Goal: Use online tool/utility: Utilize a website feature to perform a specific function

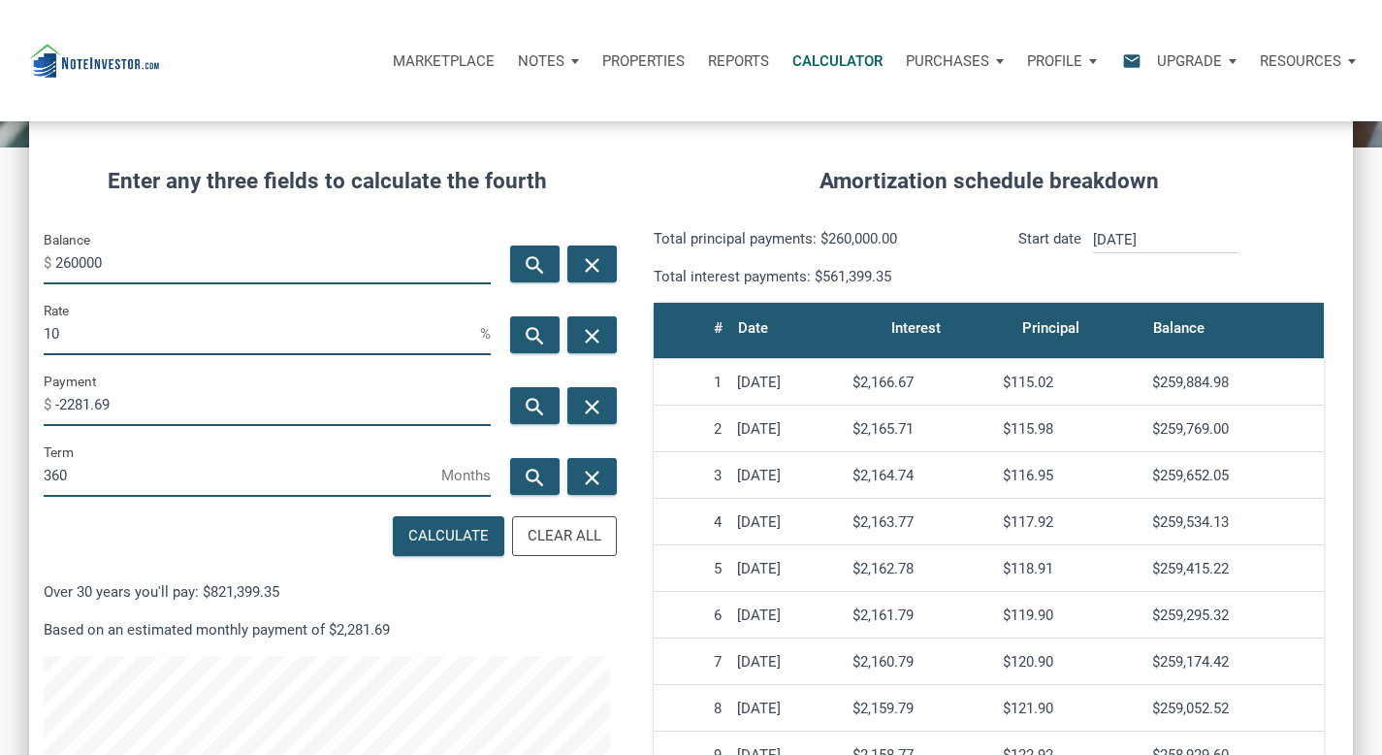
scroll to position [4, 0]
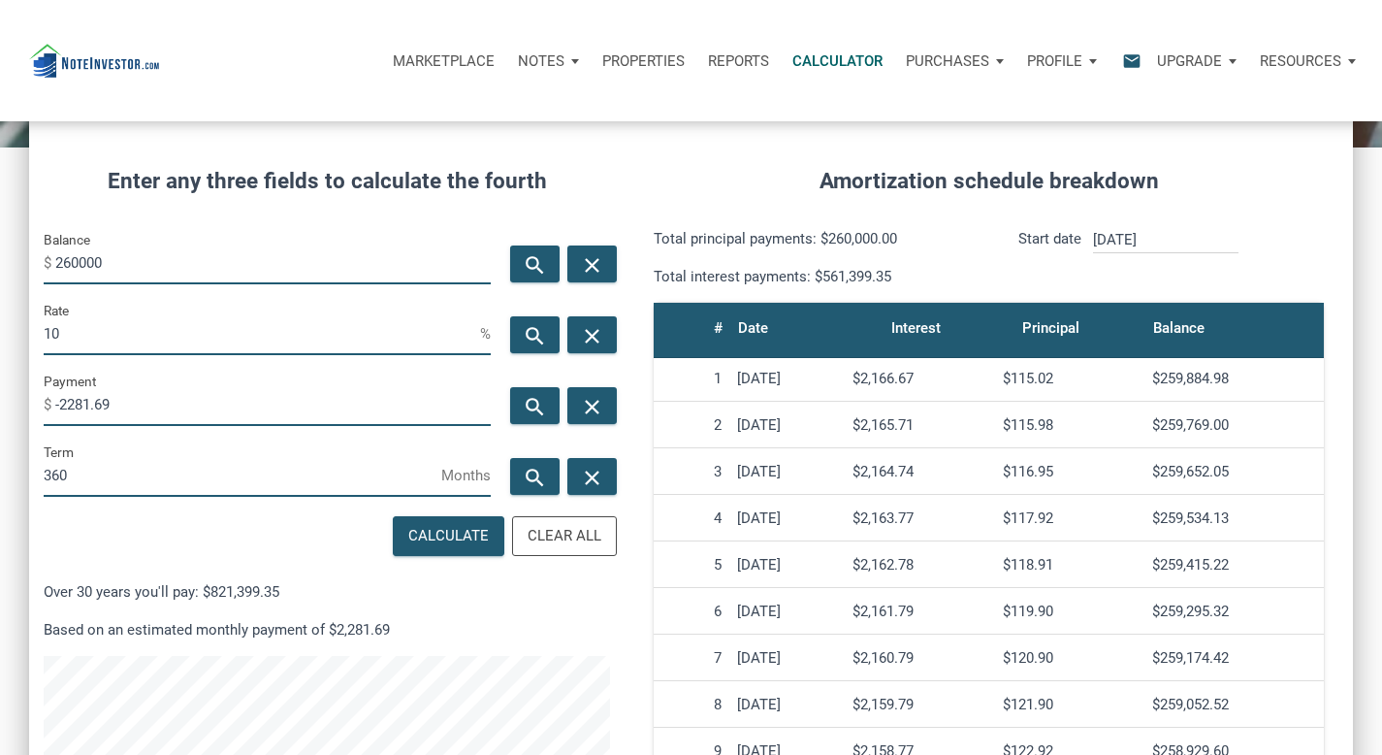
drag, startPoint x: 132, startPoint y: 267, endPoint x: 49, endPoint y: 271, distance: 82.5
click at [49, 271] on div "Balance $ 260000" at bounding box center [267, 256] width 447 height 56
type input "55000"
click at [533, 401] on icon "search" at bounding box center [534, 407] width 23 height 24
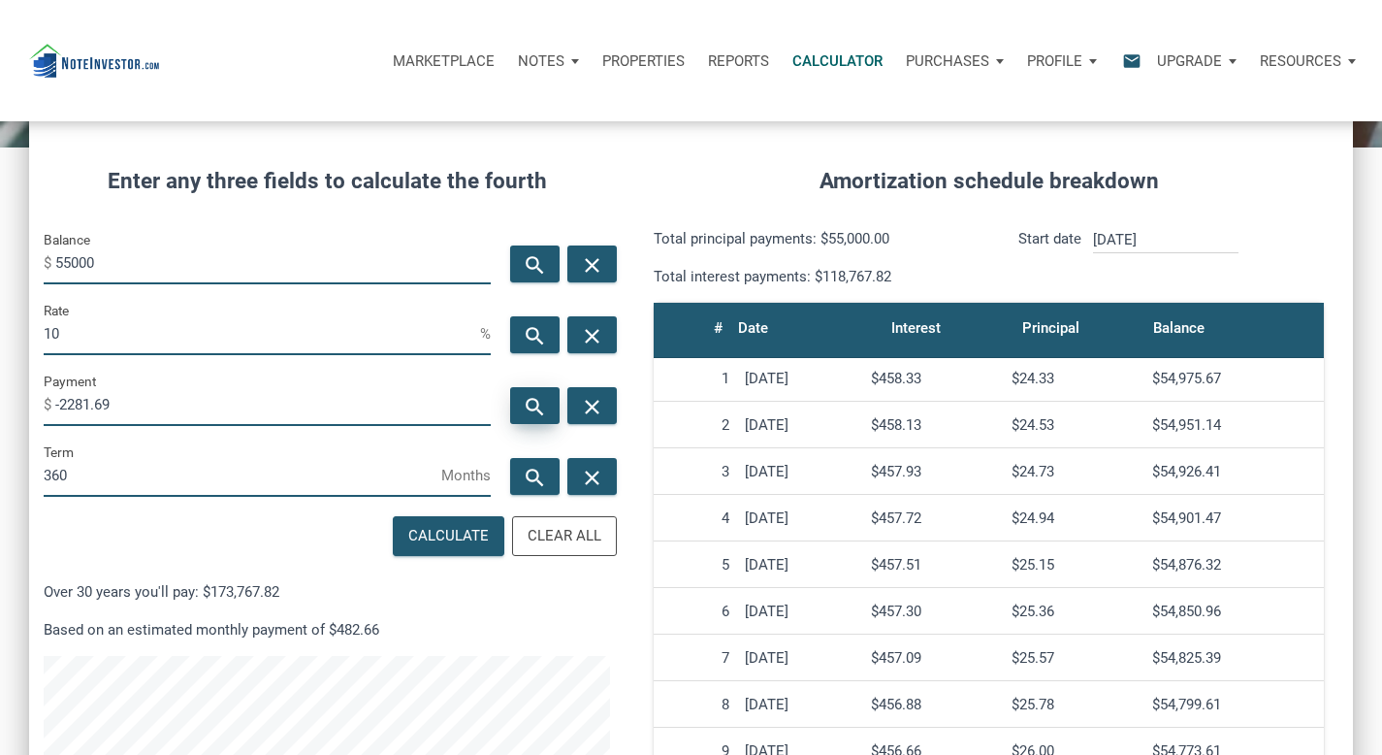
type input "-482.66"
drag, startPoint x: 110, startPoint y: 264, endPoint x: 57, endPoint y: 265, distance: 52.4
click at [57, 265] on input "55000" at bounding box center [273, 263] width 436 height 44
click at [185, 257] on input "55000" at bounding box center [273, 263] width 436 height 44
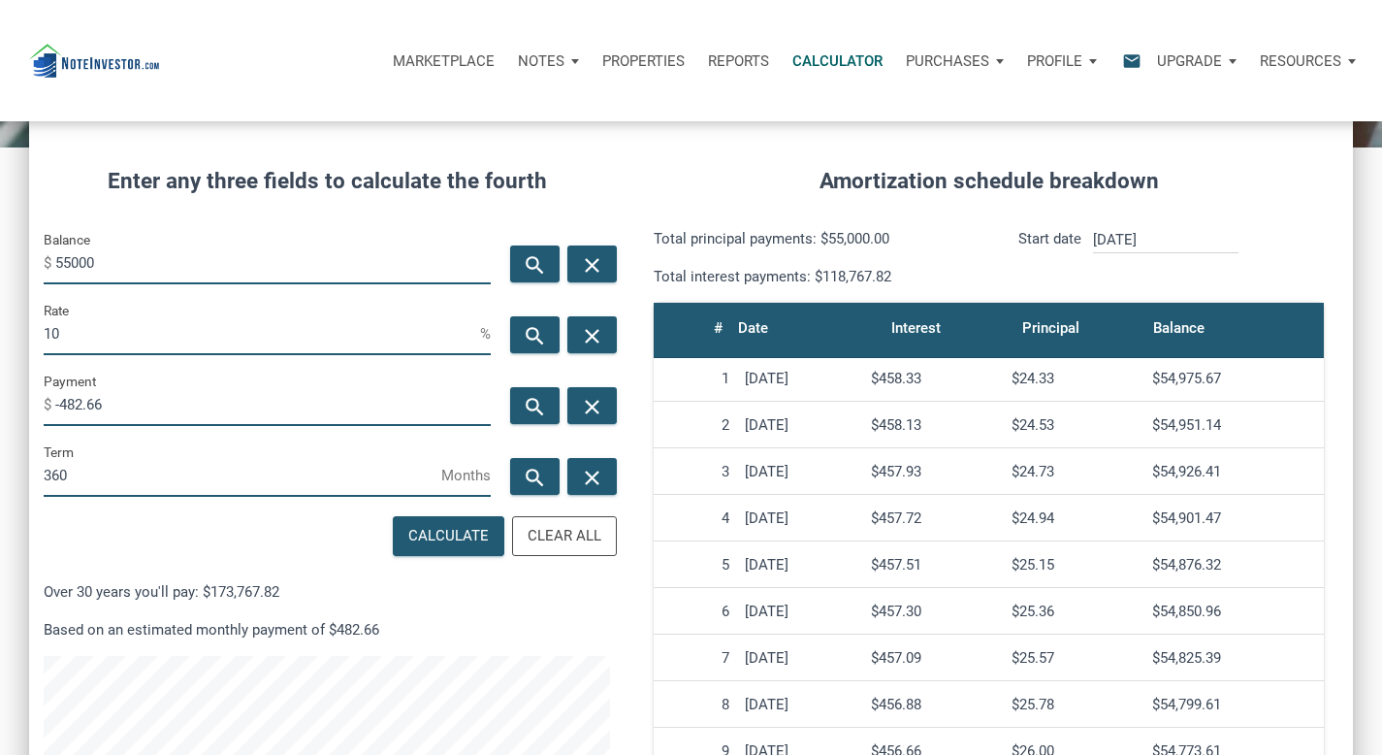
drag, startPoint x: 104, startPoint y: 264, endPoint x: 42, endPoint y: 263, distance: 62.1
click at [42, 263] on div "Balance $ 55000" at bounding box center [267, 263] width 476 height 71
type input "23100"
click at [536, 478] on icon "search" at bounding box center [534, 478] width 23 height 24
type input "62"
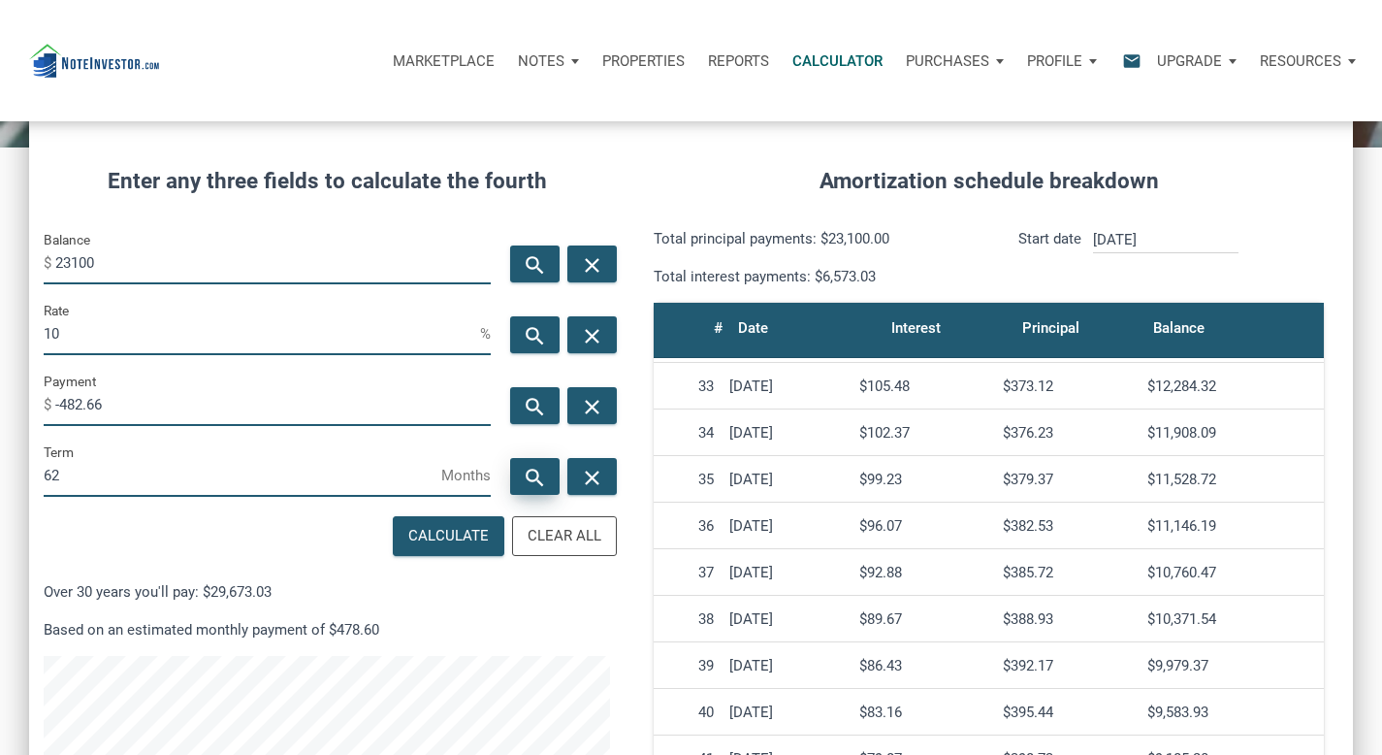
scroll to position [1520, 0]
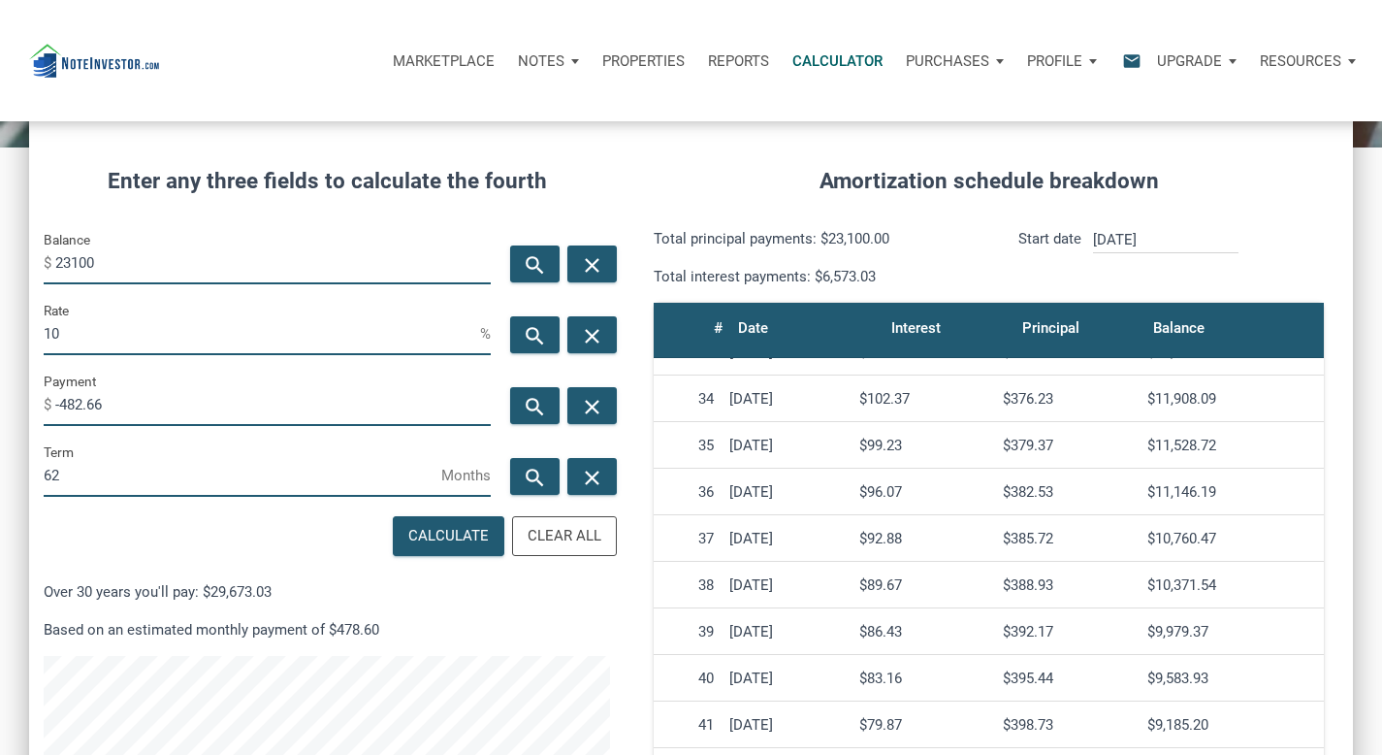
drag, startPoint x: 135, startPoint y: 270, endPoint x: 77, endPoint y: 276, distance: 58.6
click at [48, 274] on div "Balance $ 23100" at bounding box center [267, 256] width 447 height 56
drag, startPoint x: 106, startPoint y: 266, endPoint x: 48, endPoint y: 260, distance: 58.5
click at [48, 260] on div "Balance $ 23100" at bounding box center [267, 256] width 447 height 56
type input "55000"
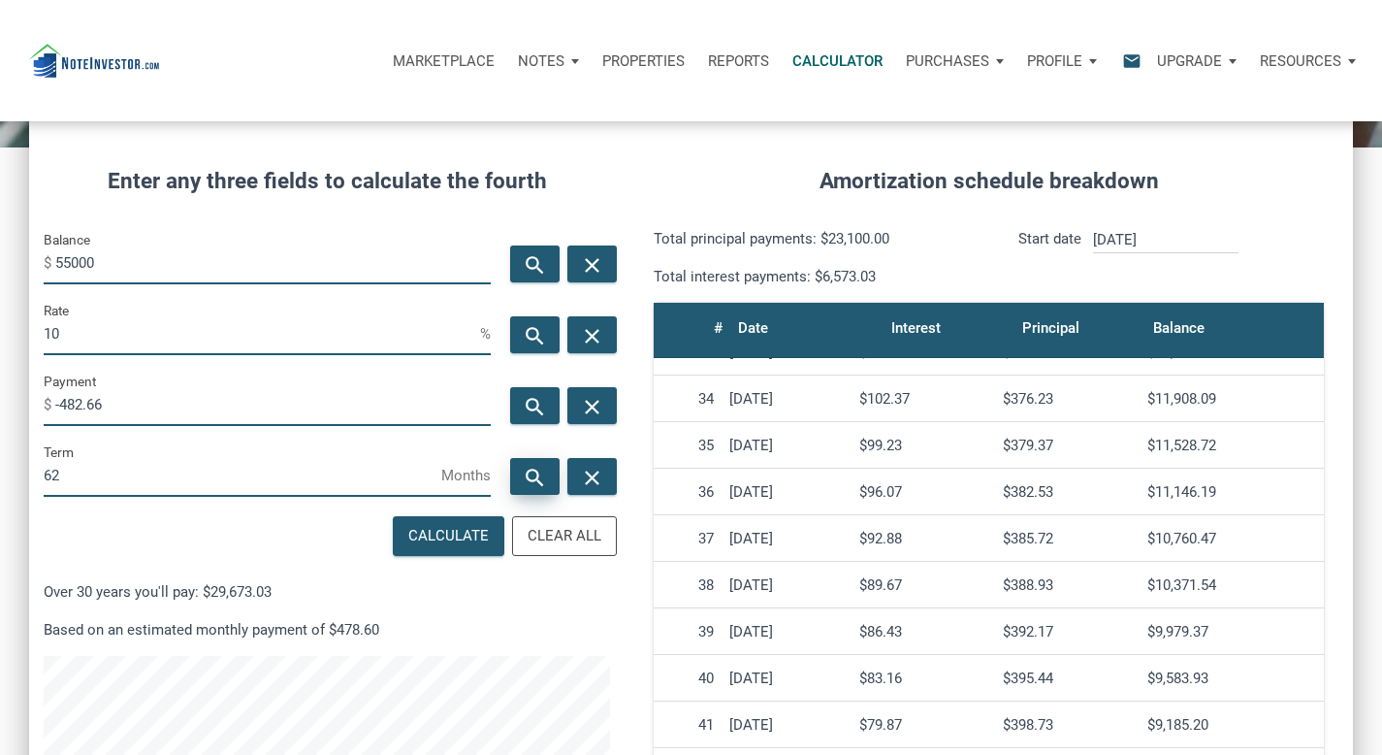
click at [533, 475] on icon "search" at bounding box center [534, 478] width 23 height 24
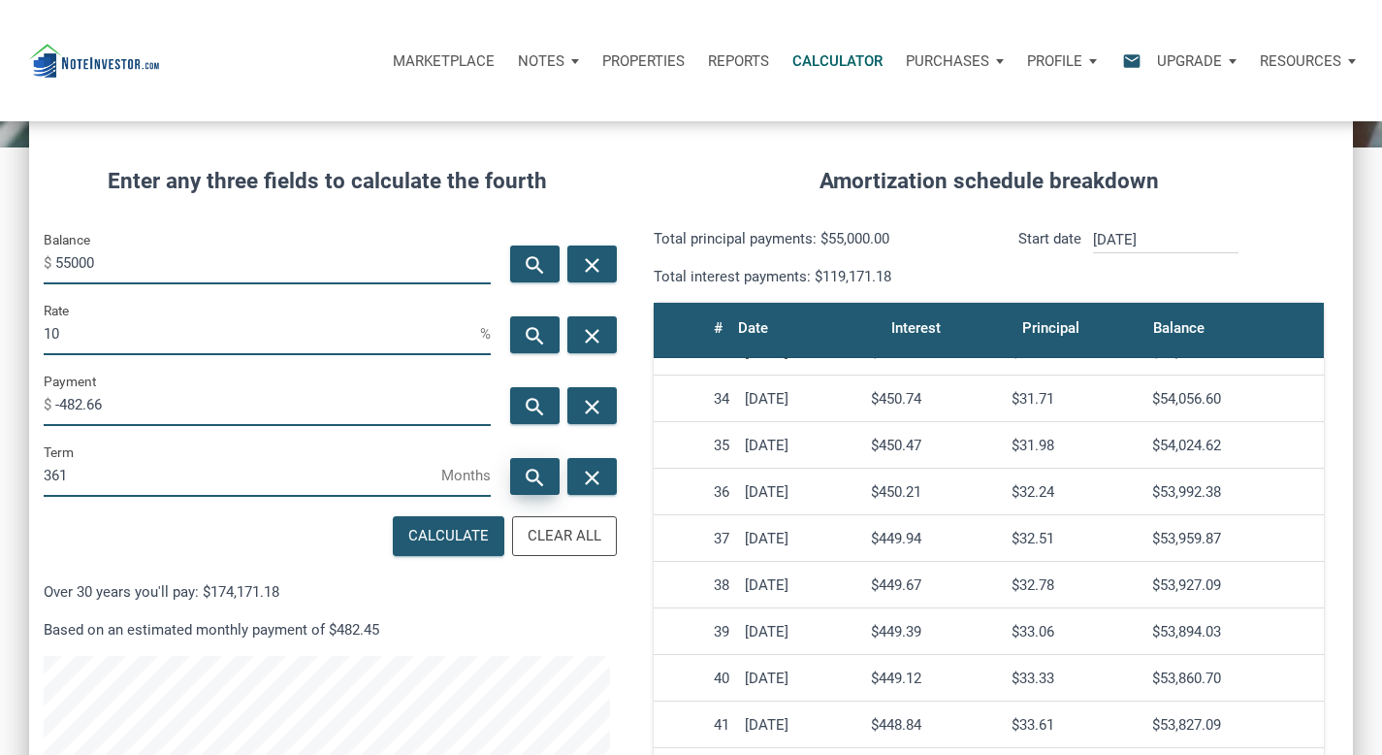
scroll to position [934, 1324]
click at [176, 482] on input "361" at bounding box center [243, 475] width 398 height 44
drag, startPoint x: 105, startPoint y: 483, endPoint x: 34, endPoint y: 464, distance: 73.4
click at [37, 477] on div "Term 361 Months" at bounding box center [267, 475] width 476 height 71
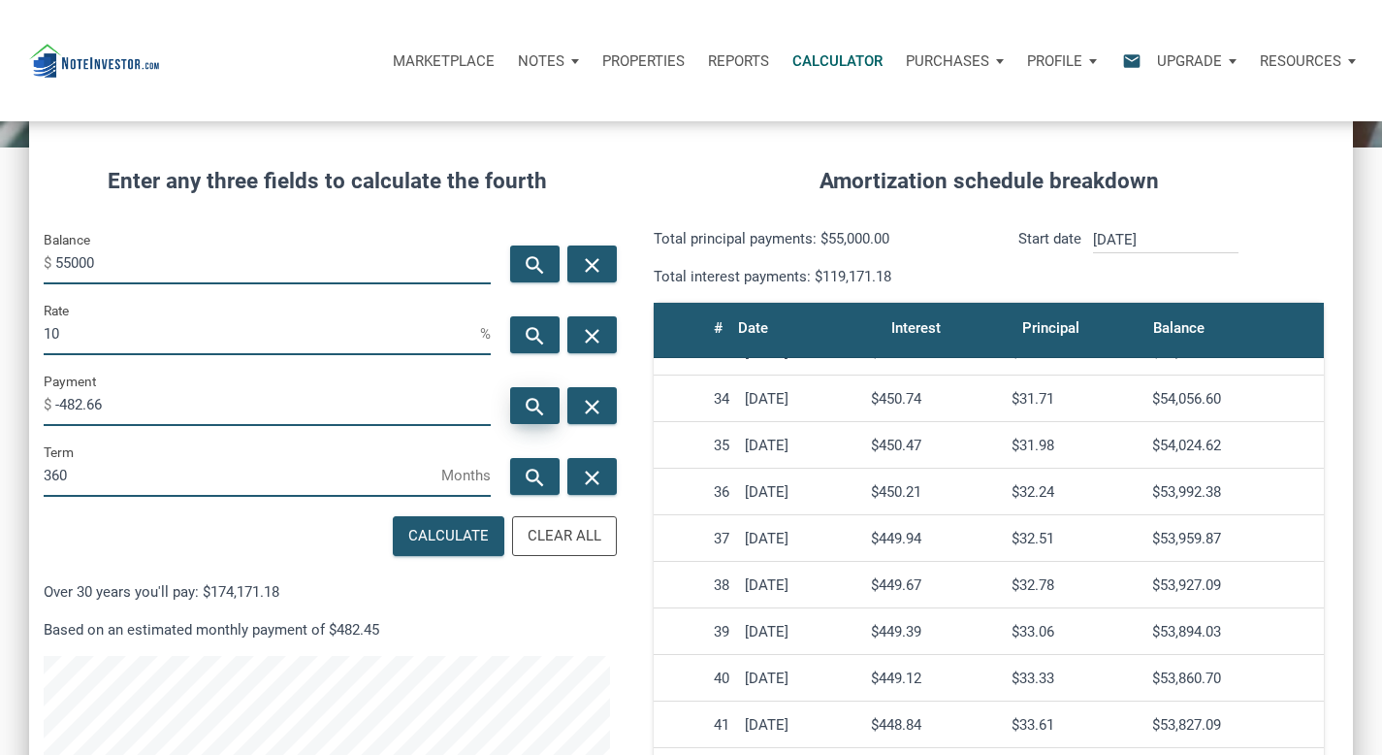
type input "360"
click at [532, 403] on icon "search" at bounding box center [534, 407] width 23 height 24
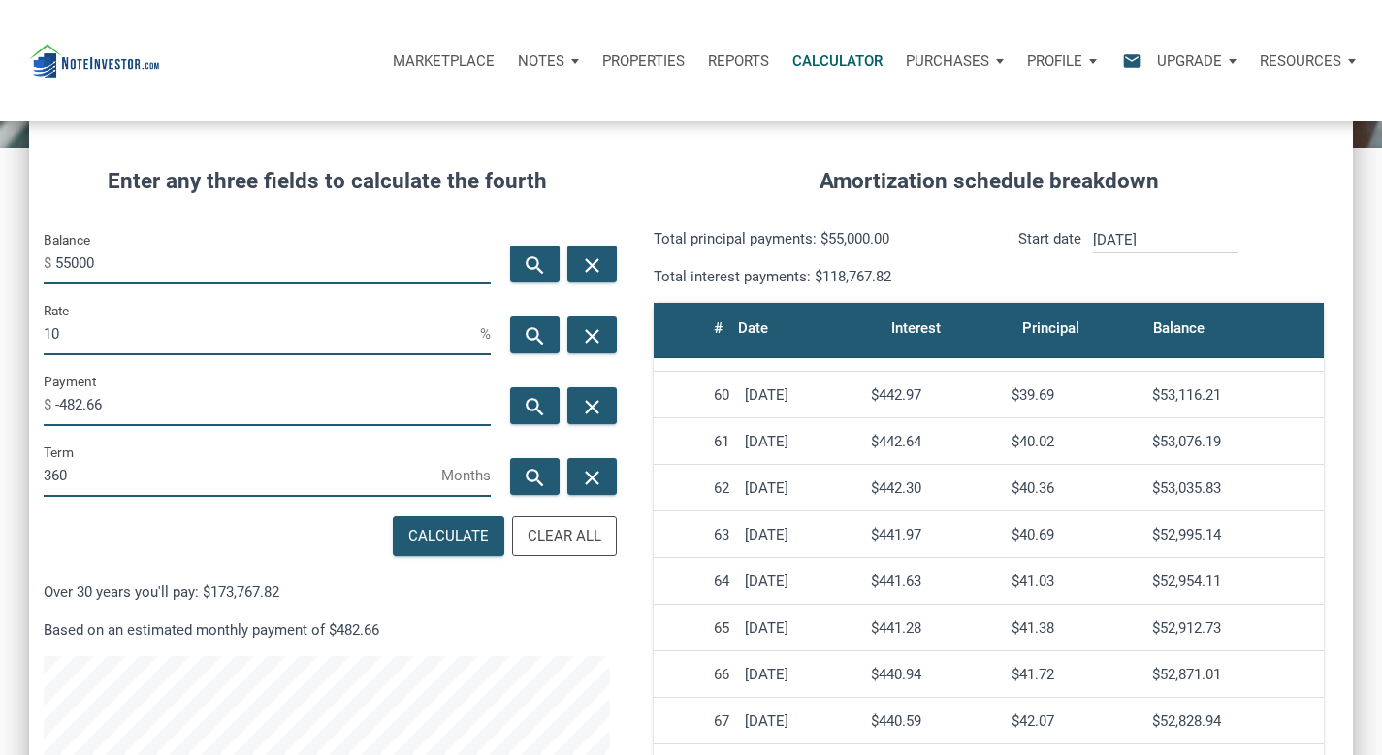
click at [222, 184] on h4 "Enter any three fields to calculate the fourth" at bounding box center [327, 181] width 567 height 33
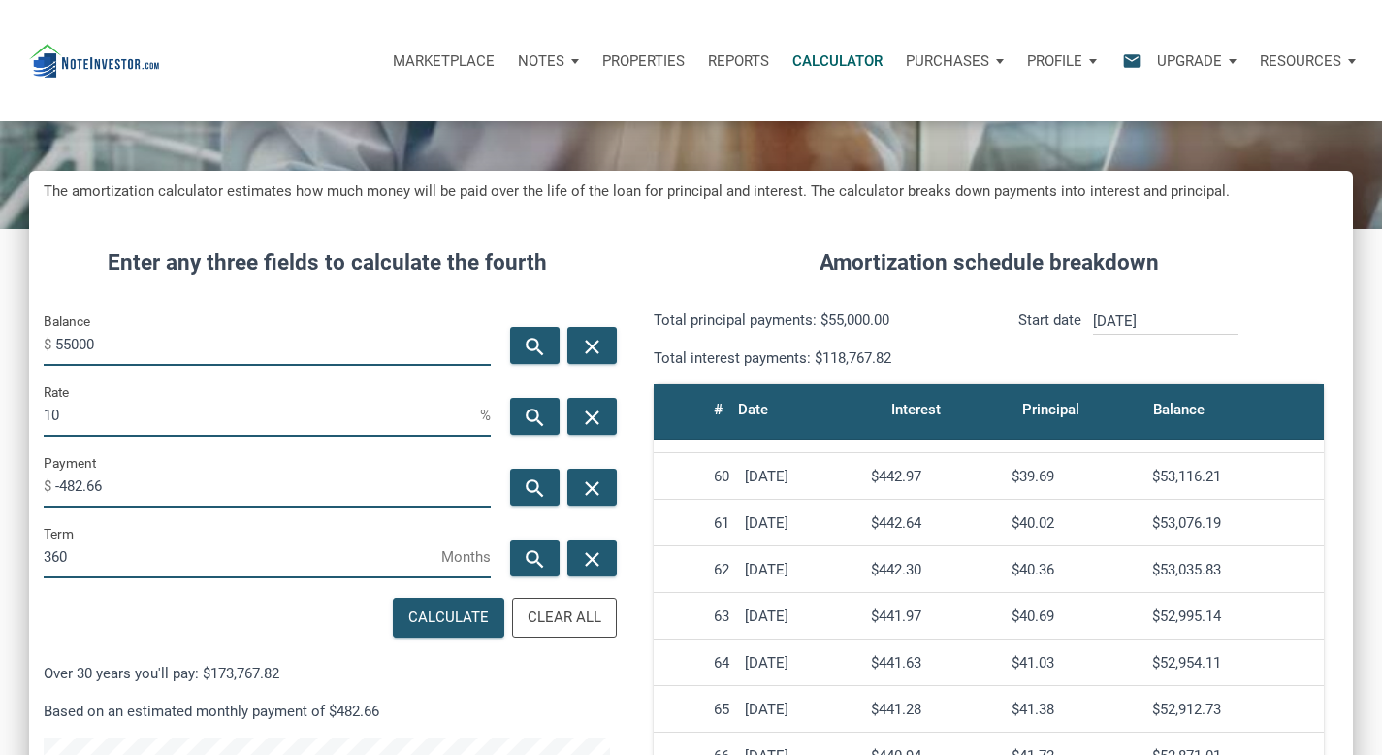
scroll to position [51, 0]
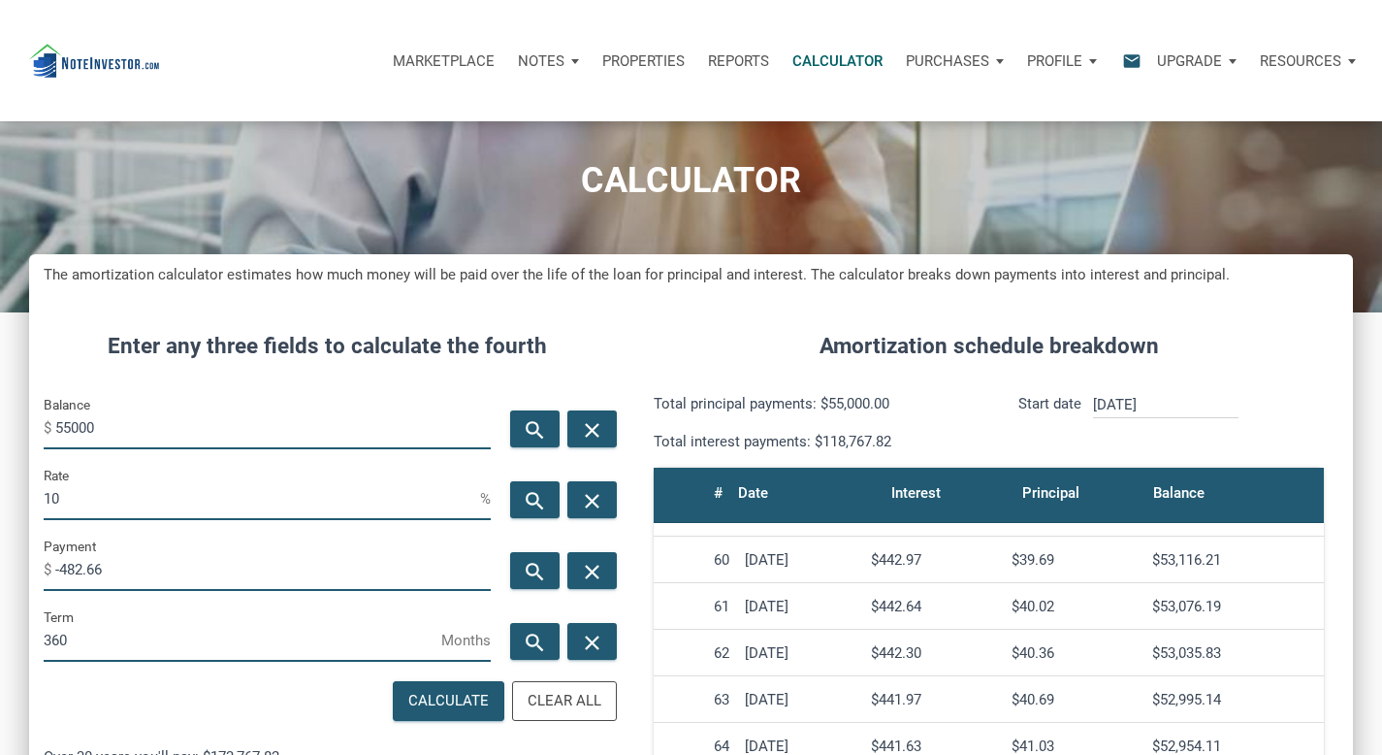
click at [381, 754] on p "Over 30 years you'll pay: $173,767.82" at bounding box center [327, 756] width 567 height 23
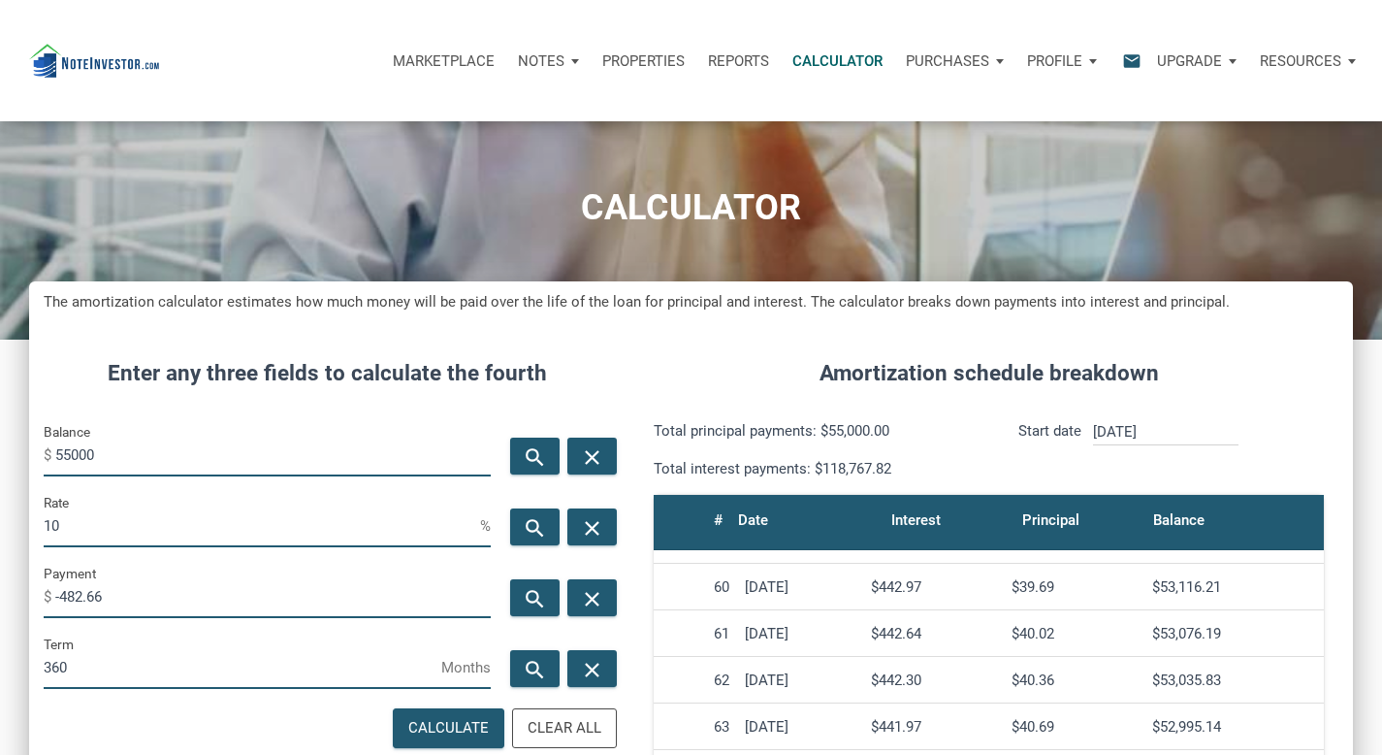
scroll to position [68, 0]
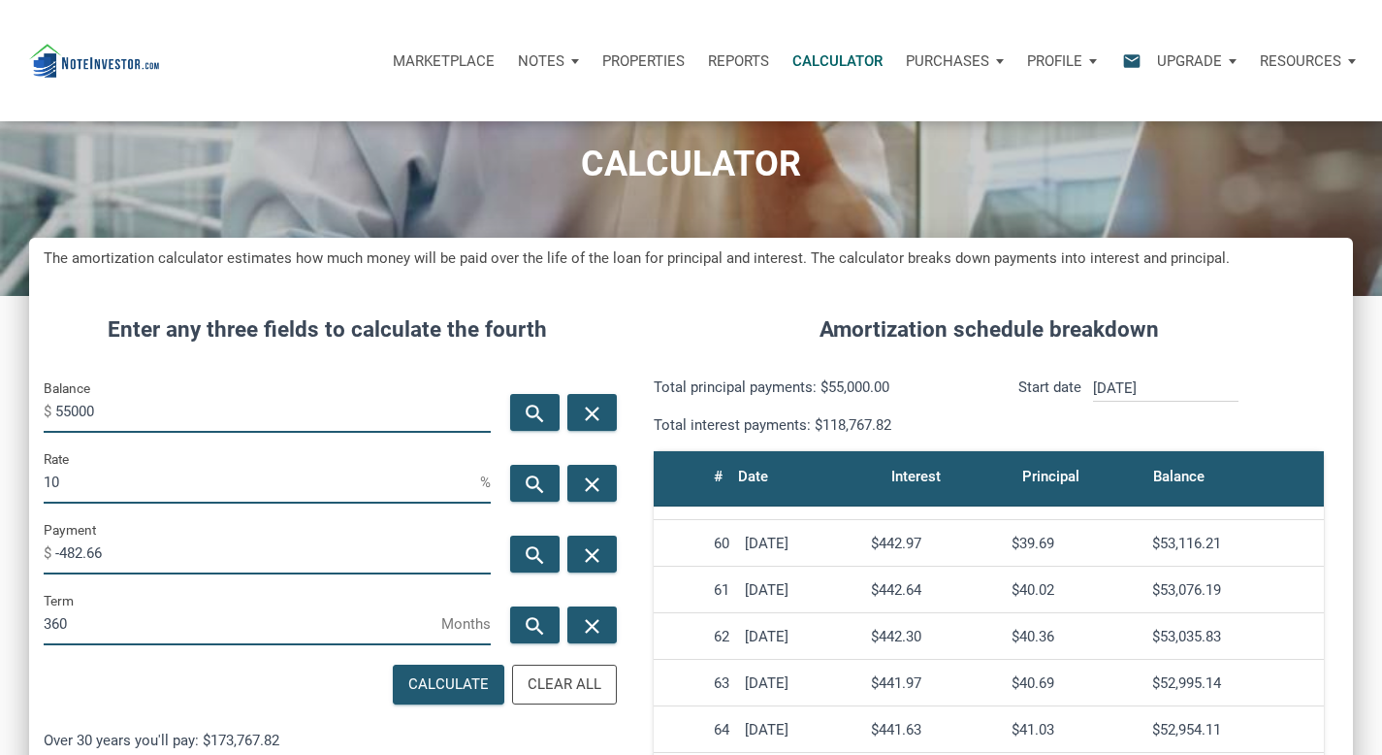
click at [713, 364] on div "Amortization schedule breakdown Total principal payments: $55,000.00 Total inte…" at bounding box center [989, 728] width 729 height 888
click at [115, 26] on div at bounding box center [94, 60] width 130 height 121
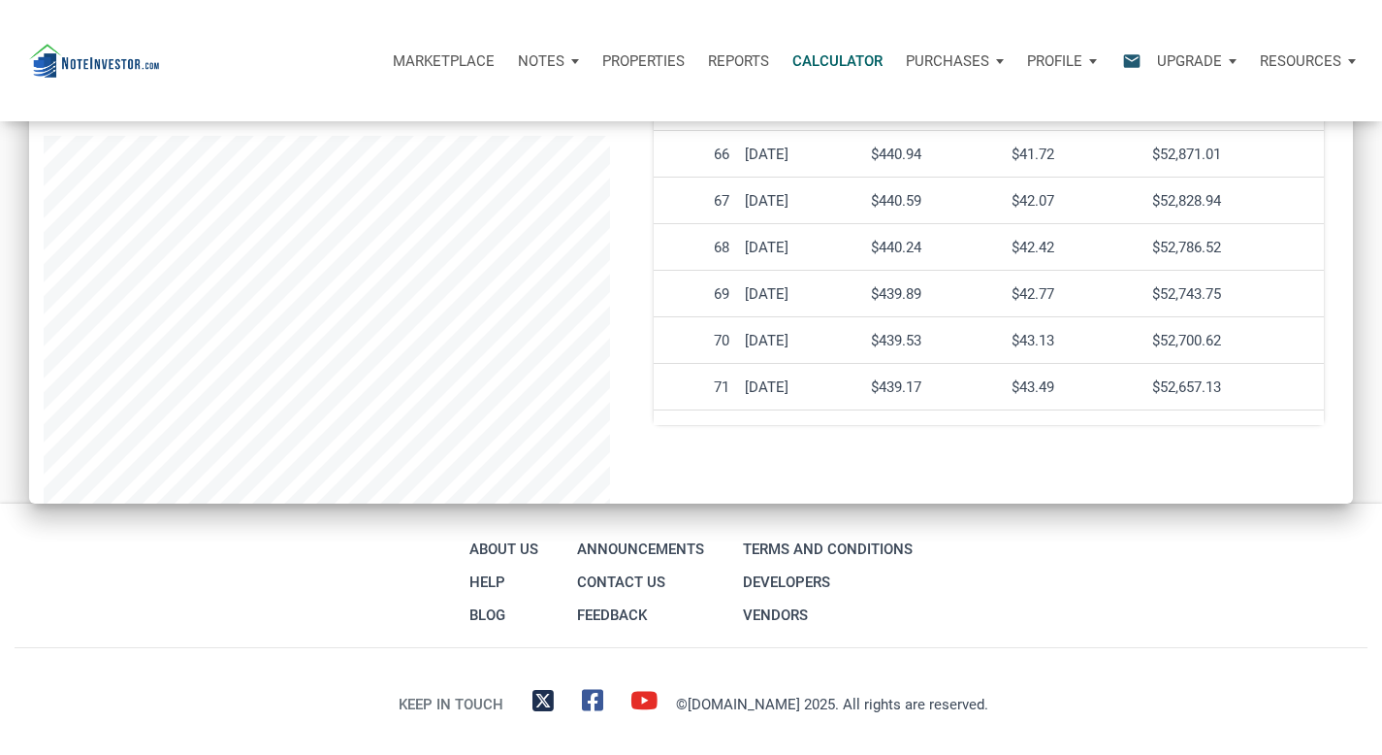
scroll to position [756, 0]
